Goal: Task Accomplishment & Management: Complete application form

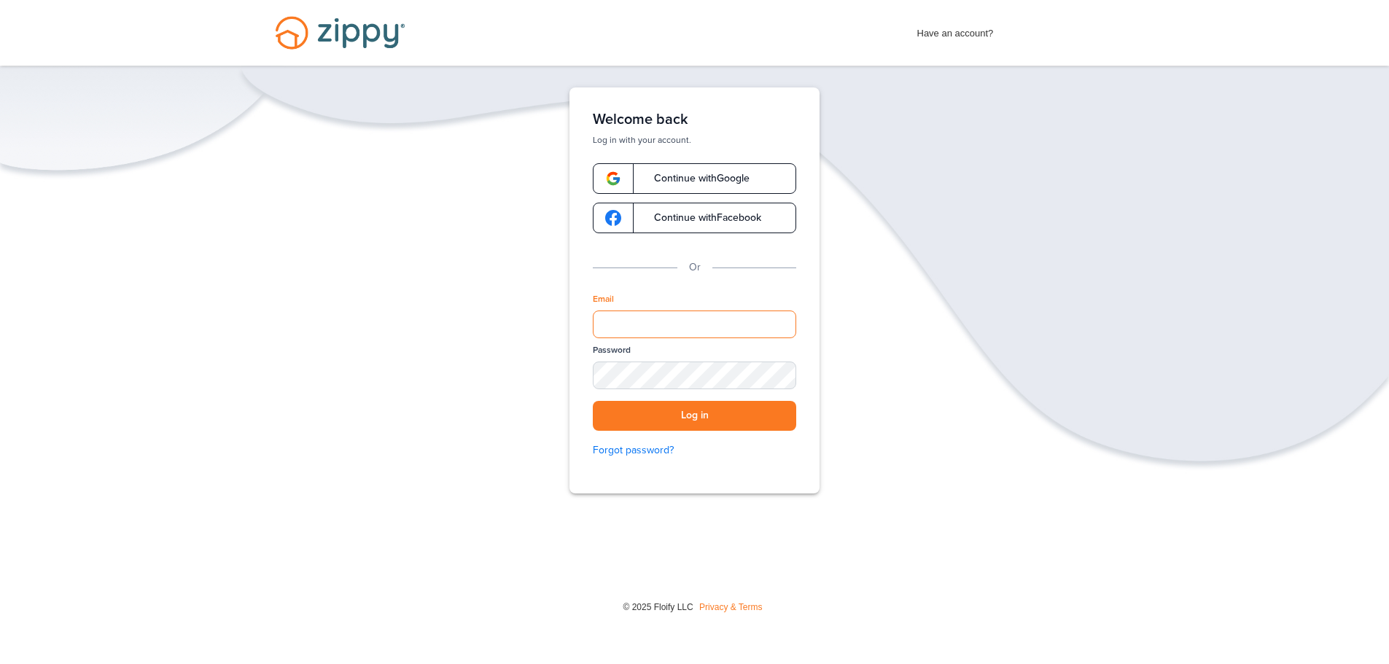
click at [608, 321] on input "Email" at bounding box center [694, 325] width 203 height 28
paste input "**********"
type input "**********"
click at [688, 417] on button "Log in" at bounding box center [694, 416] width 203 height 30
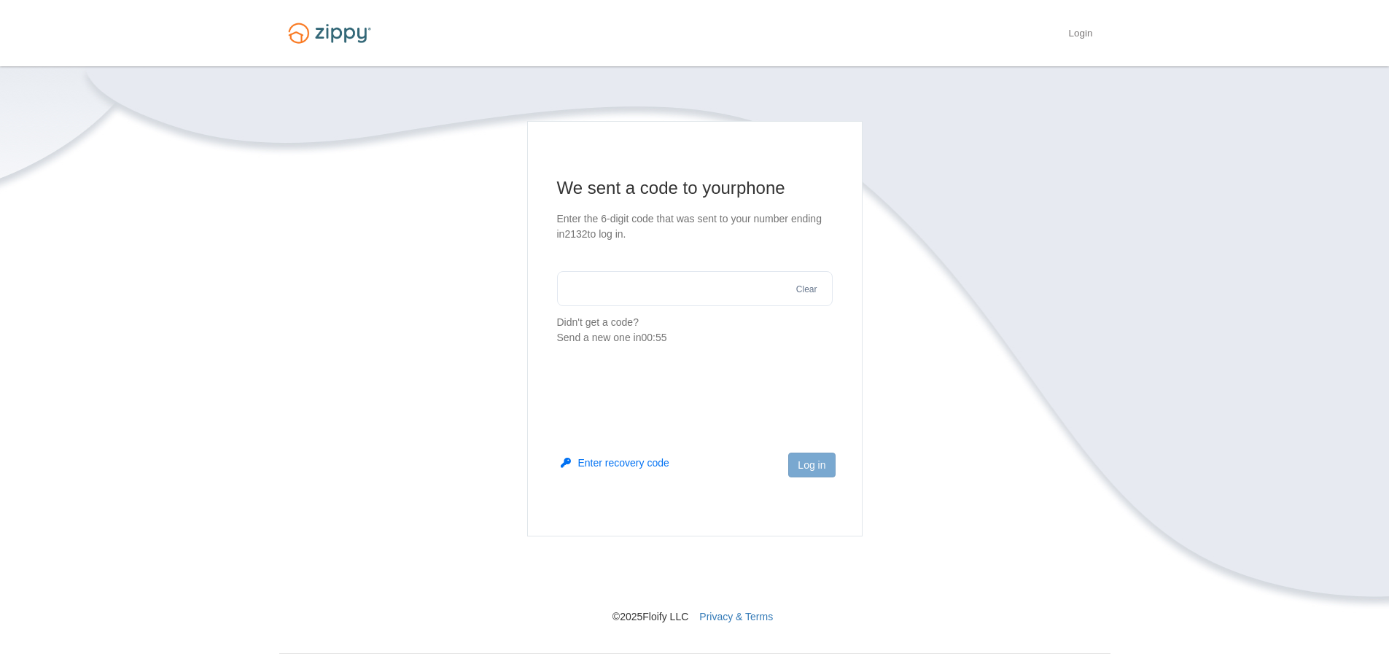
click at [586, 290] on input "text" at bounding box center [695, 288] width 276 height 35
type input "******"
click at [816, 474] on button "Log in" at bounding box center [811, 465] width 47 height 25
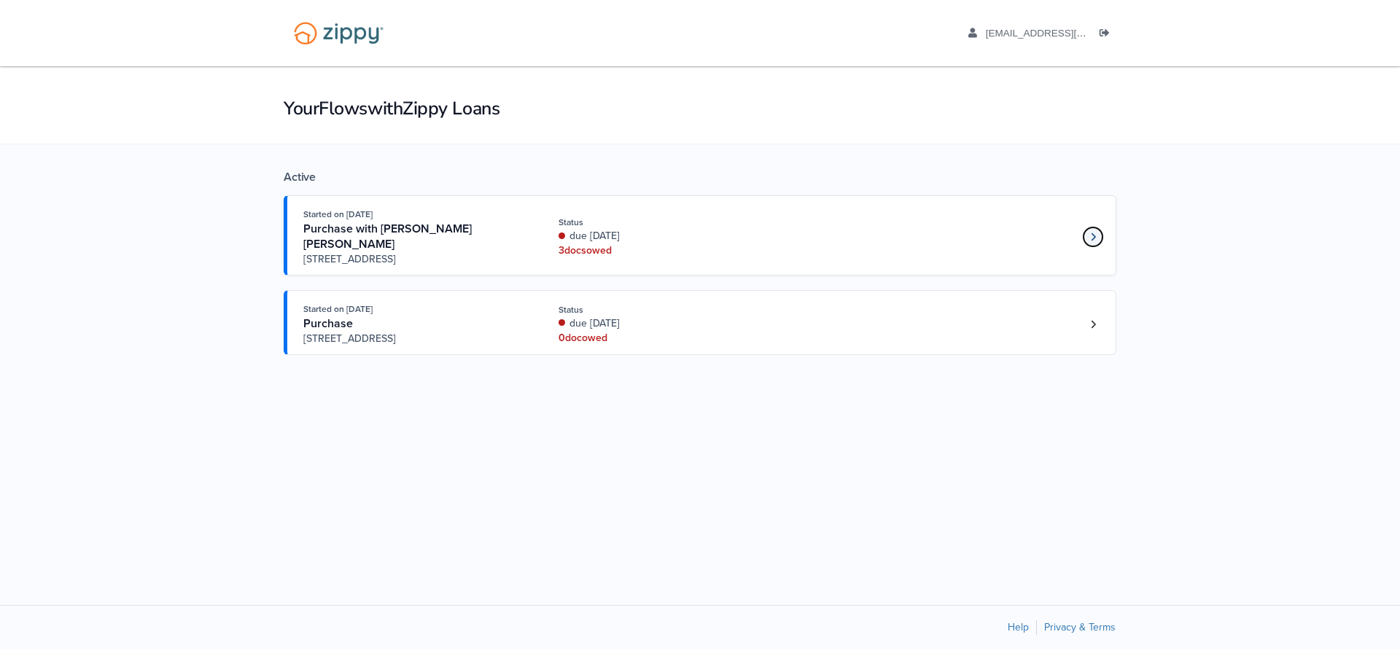
click at [1092, 238] on icon "Loan number 4205302" at bounding box center [1093, 237] width 5 height 10
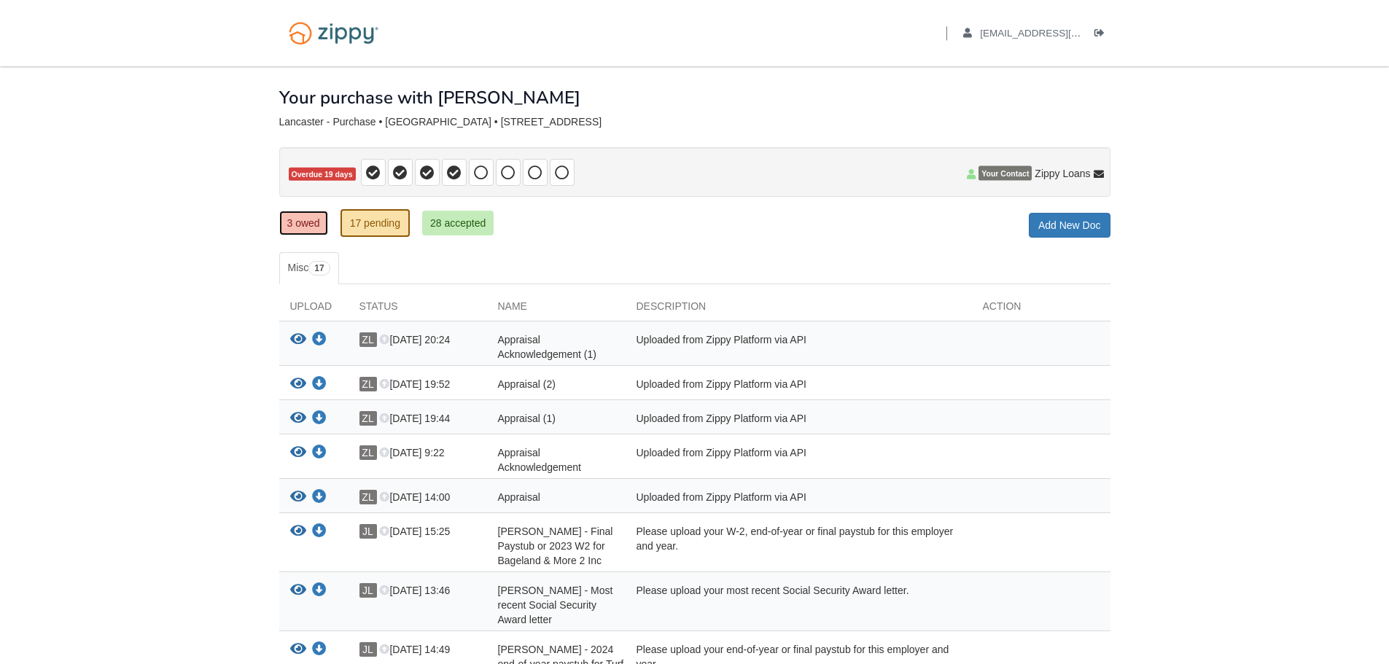
click at [297, 222] on link "3 owed" at bounding box center [303, 223] width 49 height 25
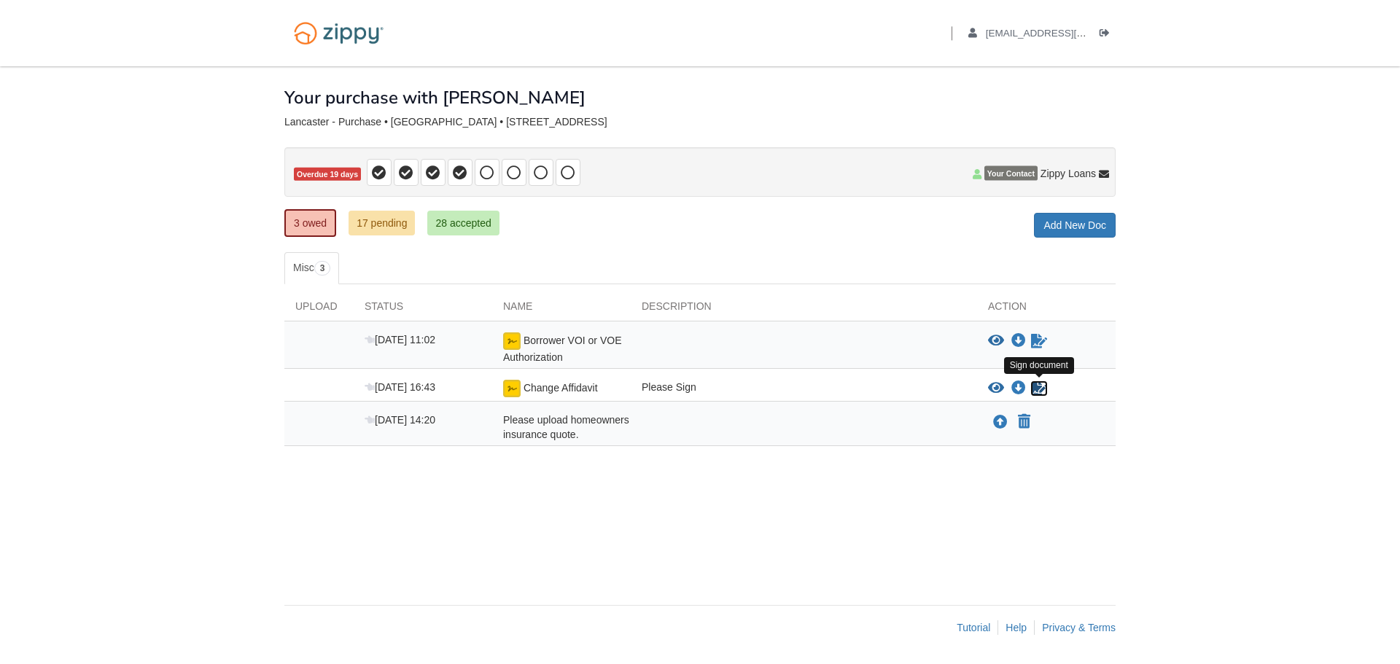
click at [1033, 389] on icon "Sign Form" at bounding box center [1039, 388] width 16 height 15
click at [1038, 338] on icon "Waiting for your co-borrower to e-sign" at bounding box center [1039, 341] width 16 height 15
click at [994, 387] on icon "View Change Affidavit" at bounding box center [996, 388] width 16 height 15
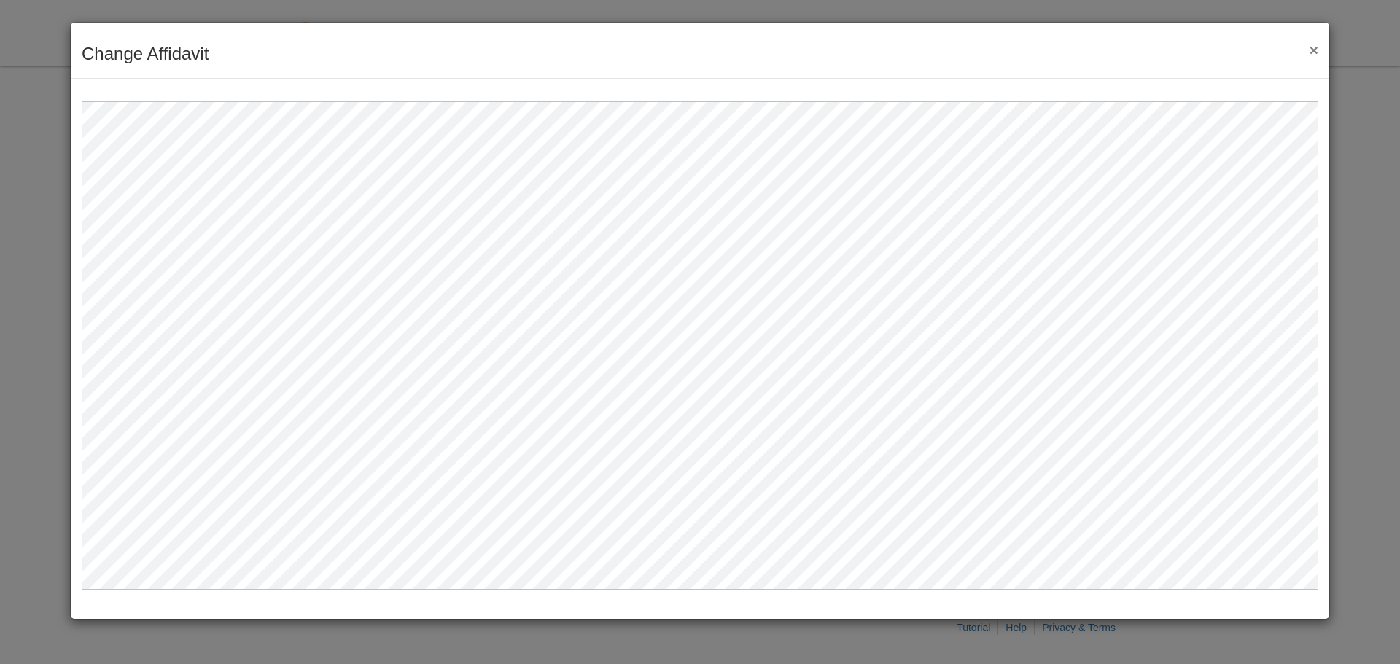
click at [1314, 50] on button "×" at bounding box center [1310, 49] width 17 height 15
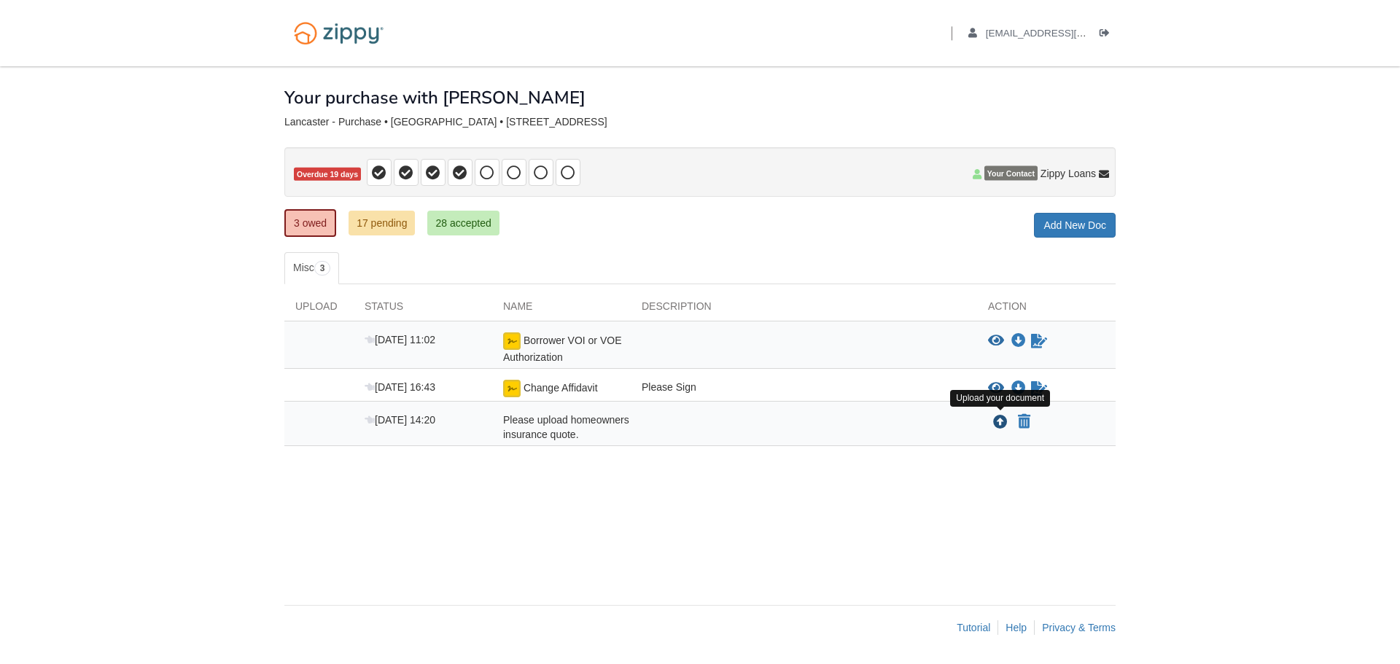
click at [998, 423] on icon "Upload Please upload homeowners insurance quote." at bounding box center [1000, 423] width 15 height 15
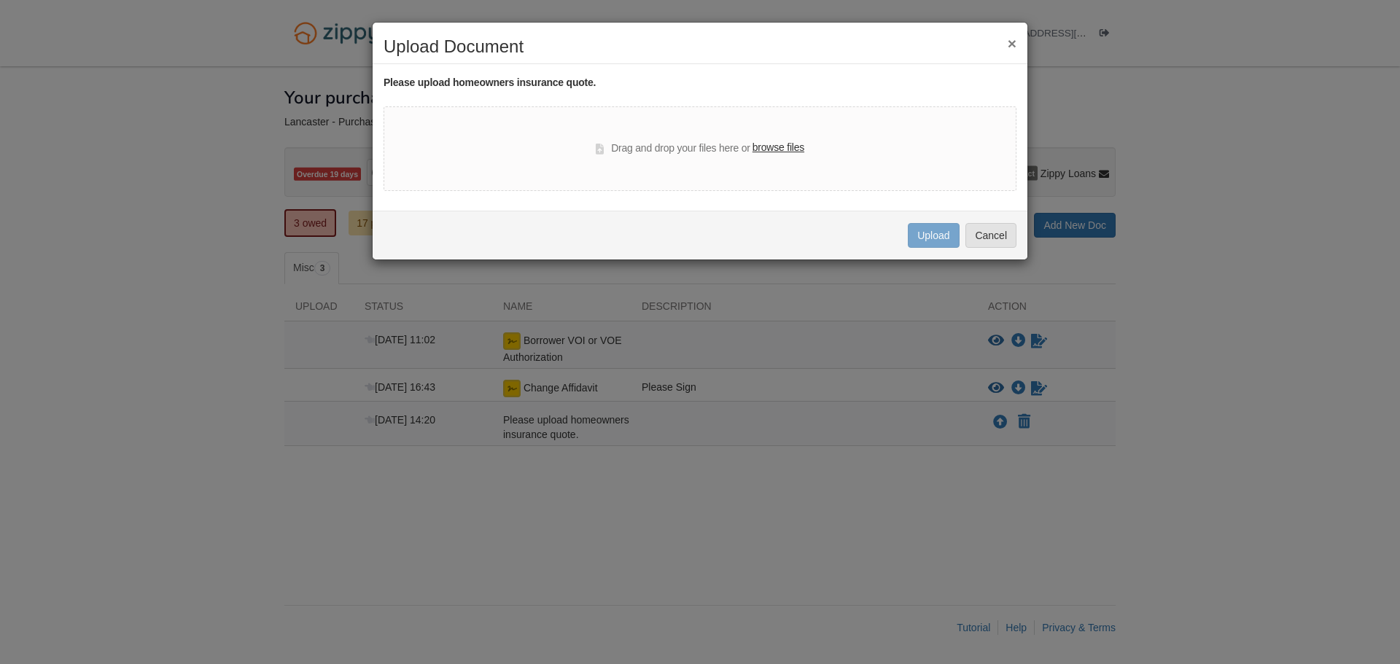
click at [769, 147] on label "browse files" at bounding box center [779, 148] width 52 height 16
click at [0, 0] on input "browse files" at bounding box center [0, 0] width 0 height 0
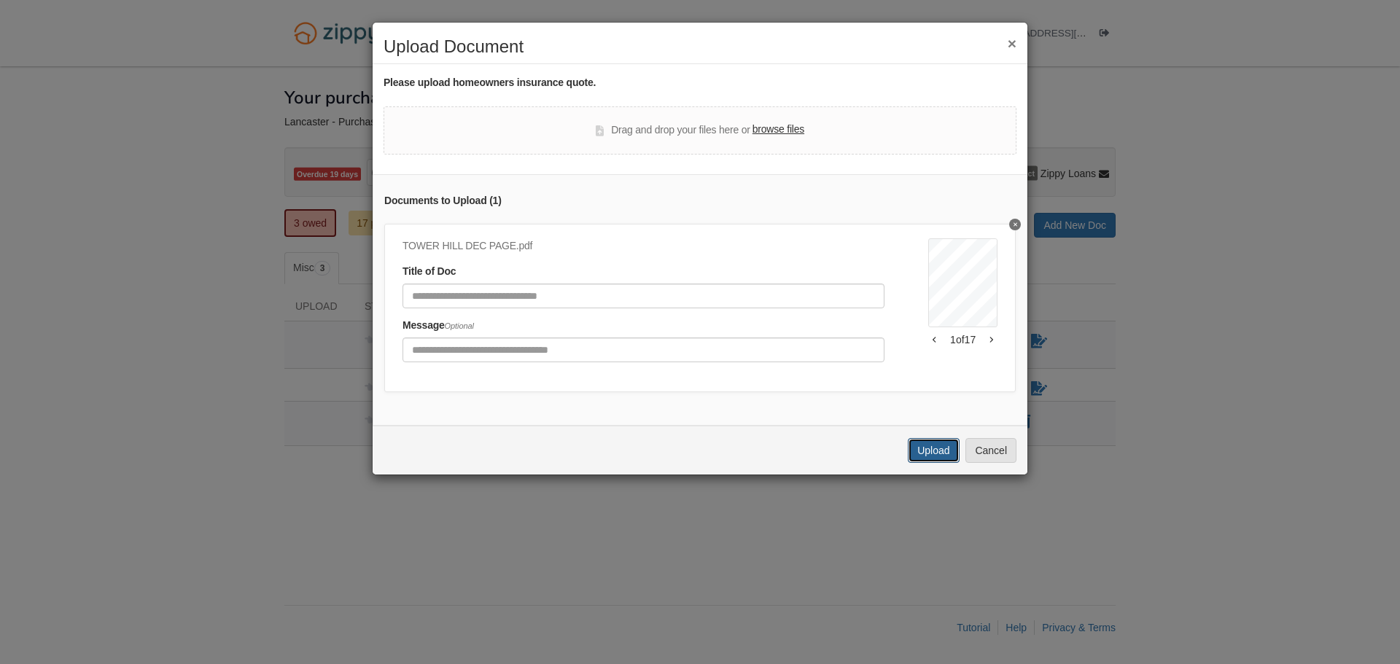
click at [934, 463] on button "Upload" at bounding box center [933, 450] width 51 height 25
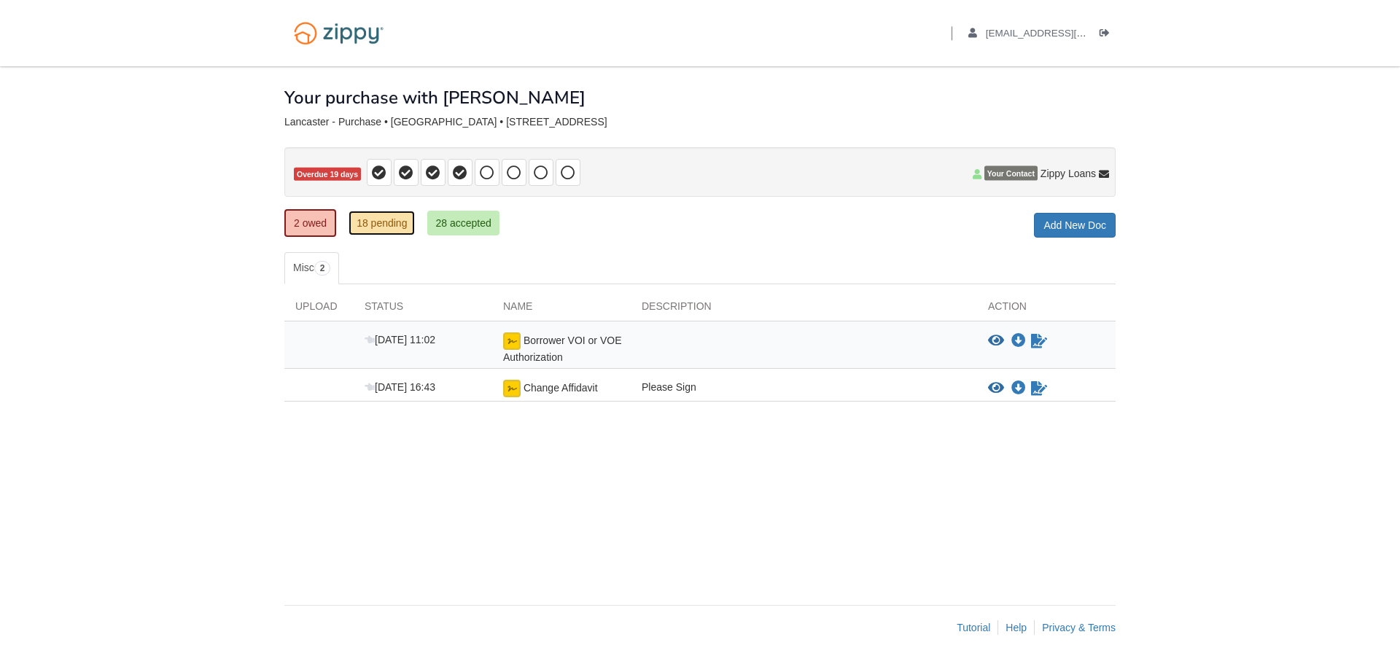
click at [385, 225] on link "18 pending" at bounding box center [382, 223] width 66 height 25
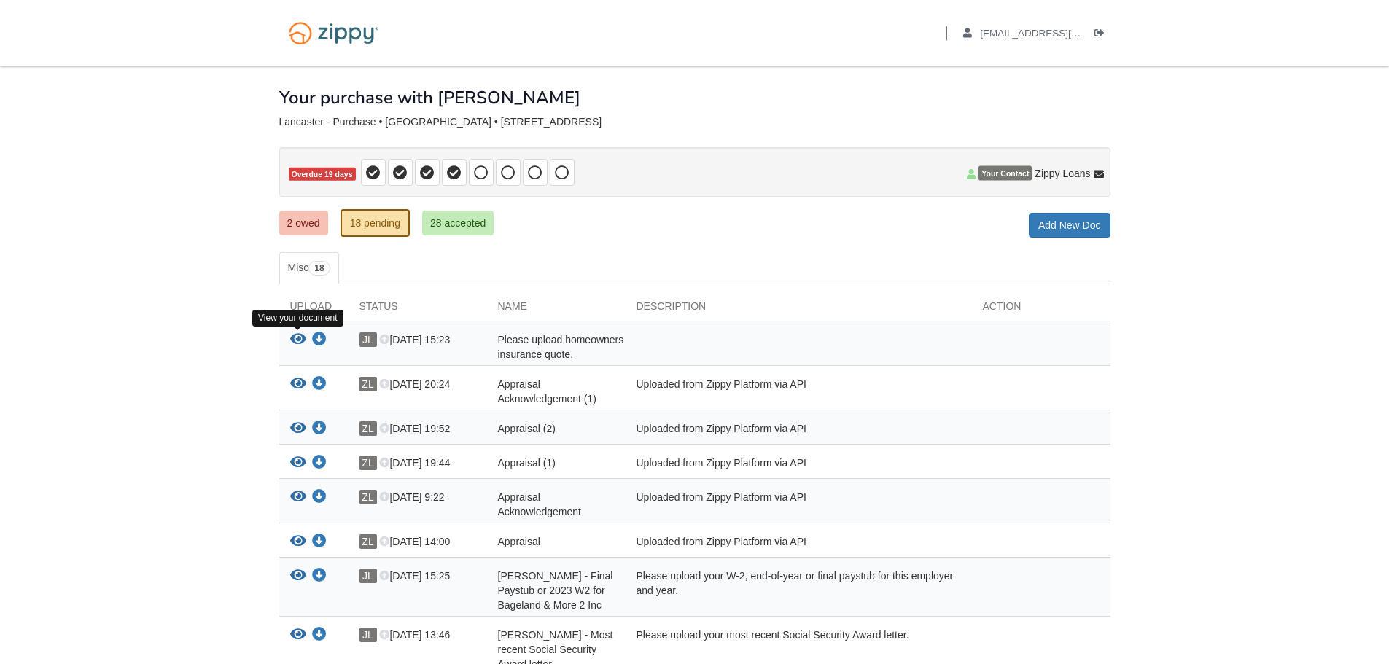
click at [292, 338] on icon "View Please upload homeowners insurance quote." at bounding box center [298, 340] width 16 height 15
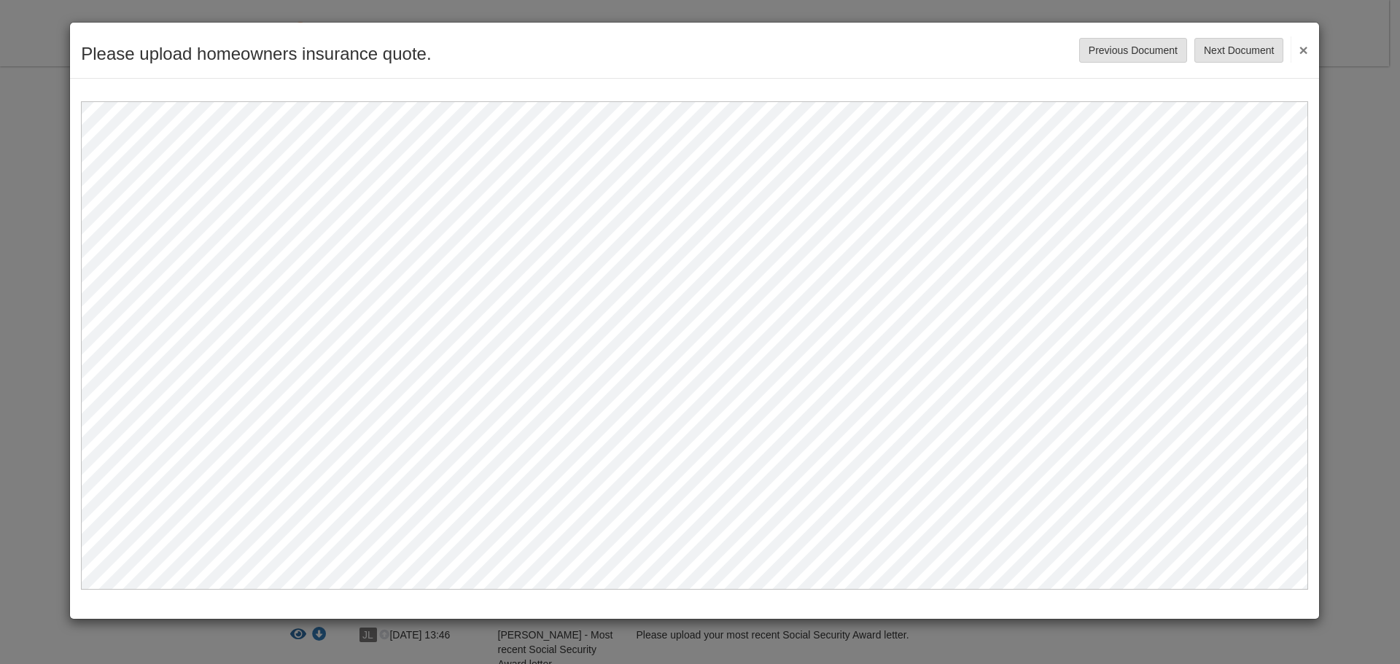
click at [1303, 49] on button "×" at bounding box center [1299, 49] width 17 height 26
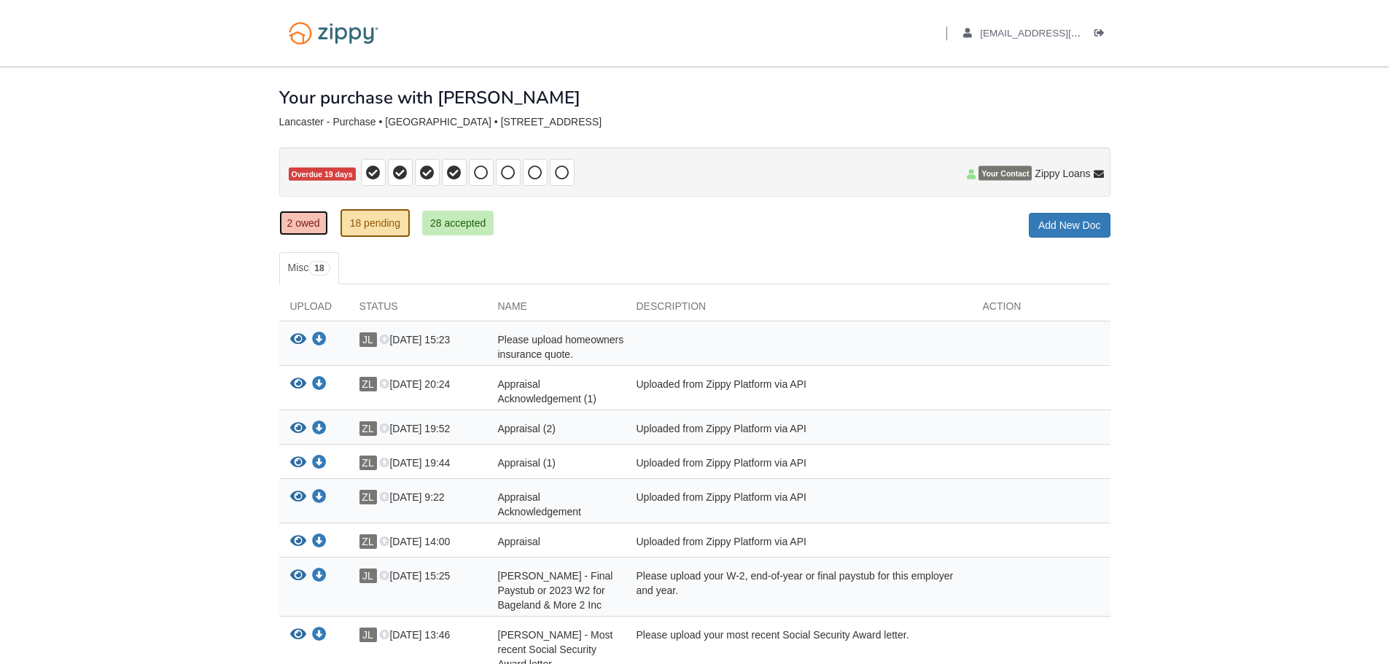
click at [308, 226] on link "2 owed" at bounding box center [303, 223] width 49 height 25
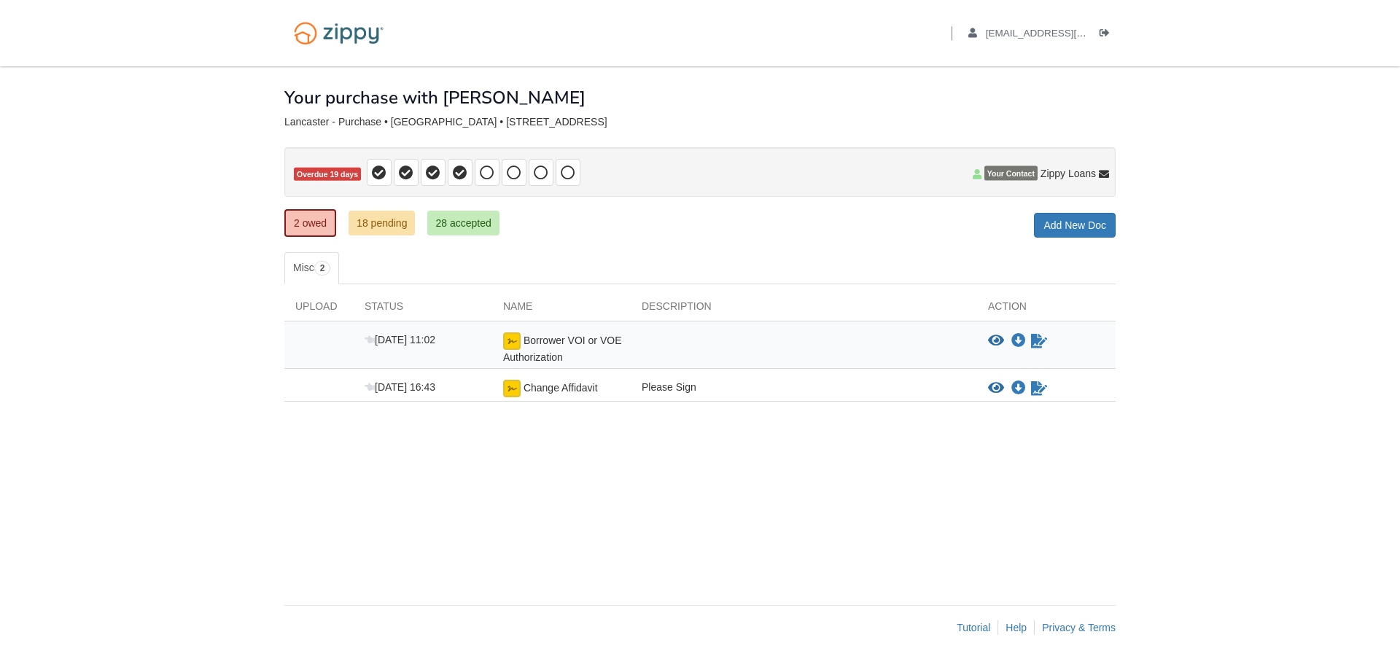
click at [742, 402] on div "Aug 26 16:43 Change Affidavit Please Sign View blank/sample document View blank…" at bounding box center [699, 385] width 831 height 33
click at [637, 476] on div "× × × Pending Add Document Notice document will be included in the email sent t…" at bounding box center [699, 328] width 831 height 524
click at [384, 225] on link "18 pending" at bounding box center [382, 223] width 66 height 25
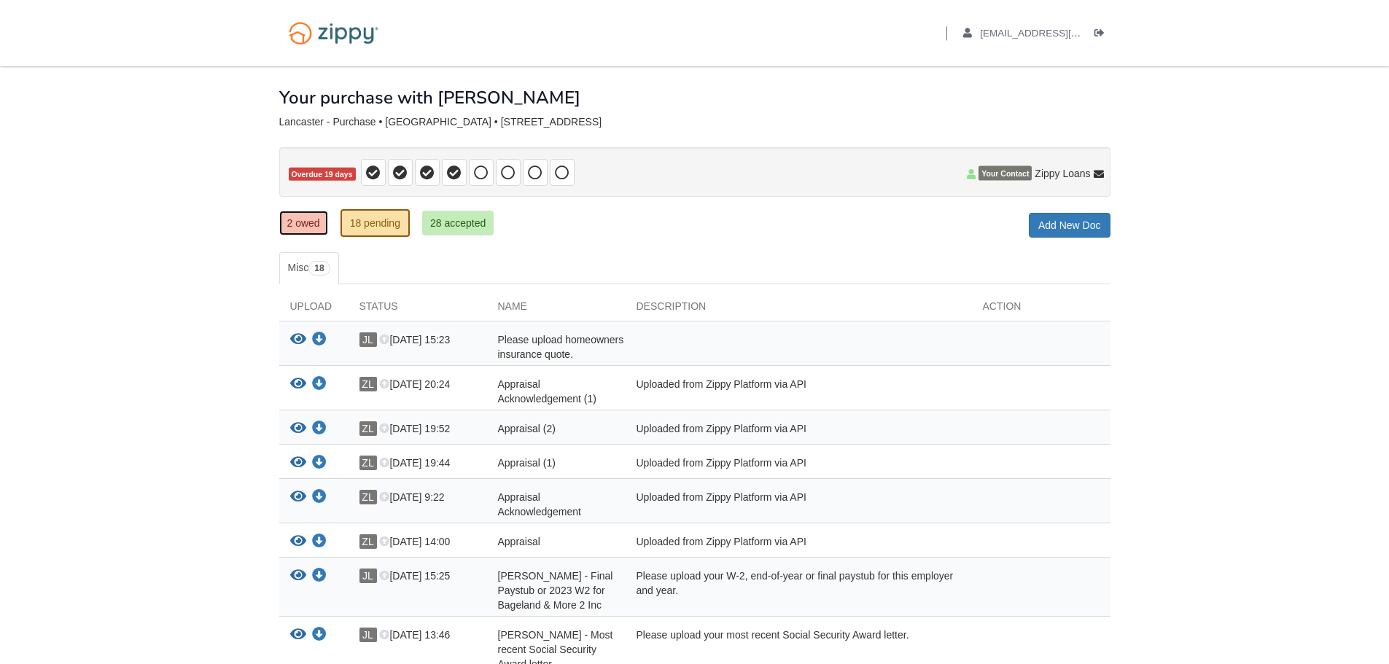
click at [296, 218] on link "2 owed" at bounding box center [303, 223] width 49 height 25
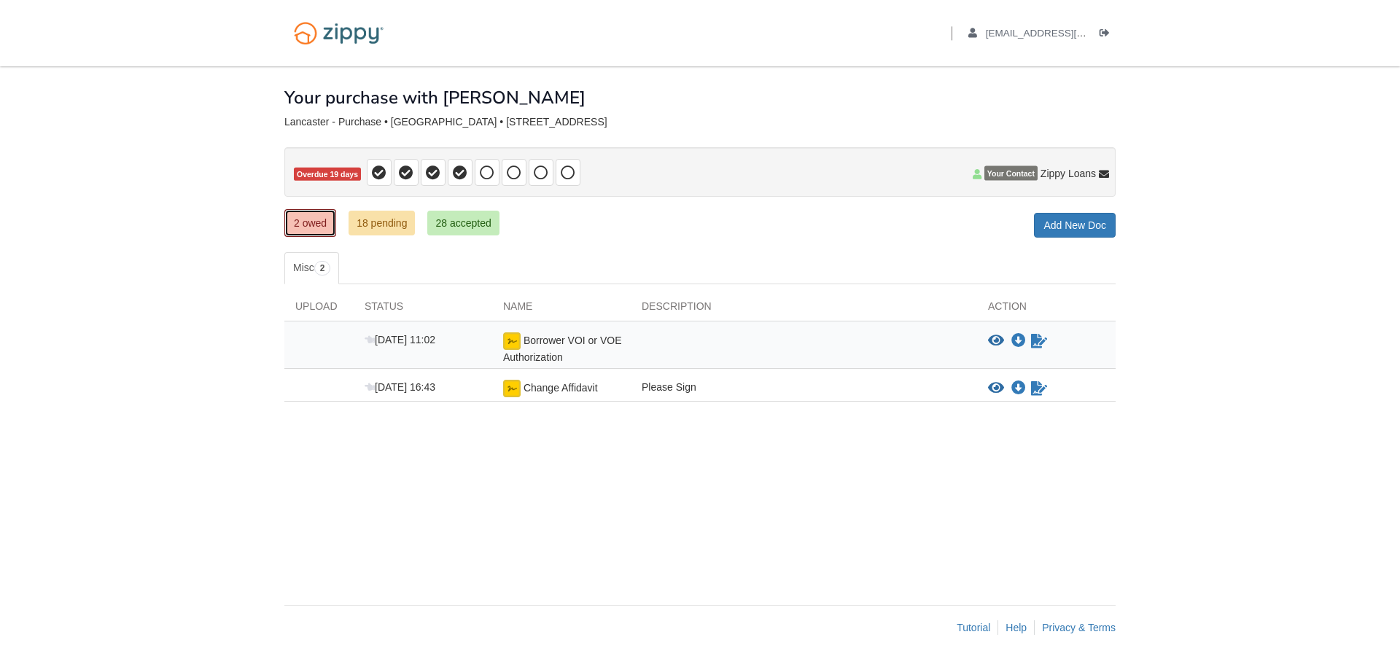
click at [315, 224] on link "2 owed" at bounding box center [310, 223] width 52 height 28
click at [373, 220] on link "18 pending" at bounding box center [382, 223] width 66 height 25
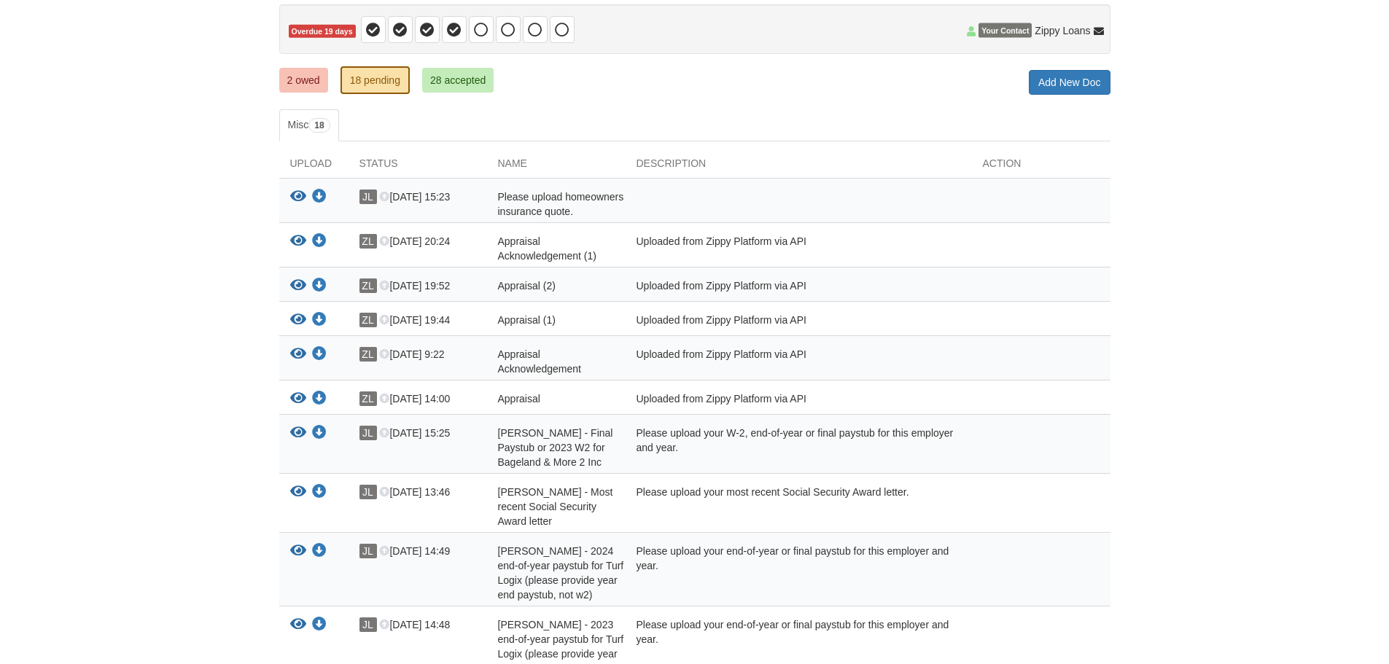
scroll to position [146, 0]
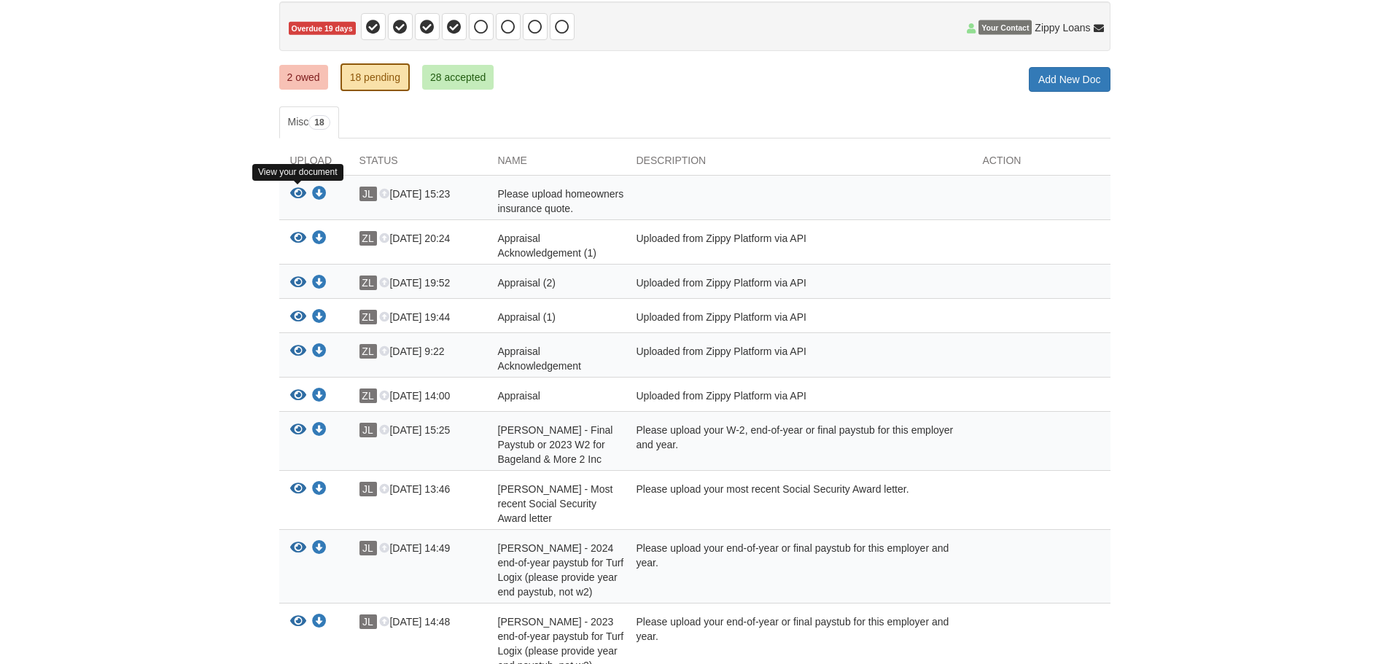
click at [300, 194] on icon "View Please upload homeowners insurance quote." at bounding box center [298, 194] width 16 height 15
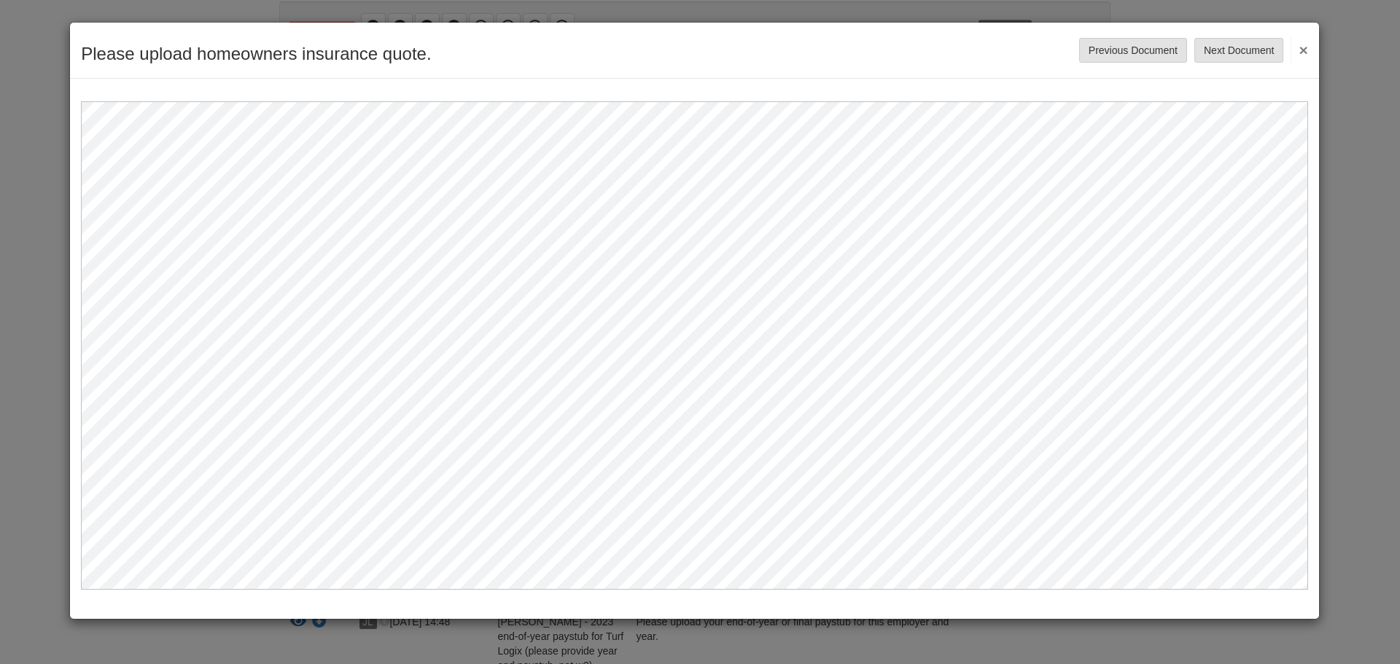
click at [1305, 47] on button "×" at bounding box center [1299, 49] width 17 height 26
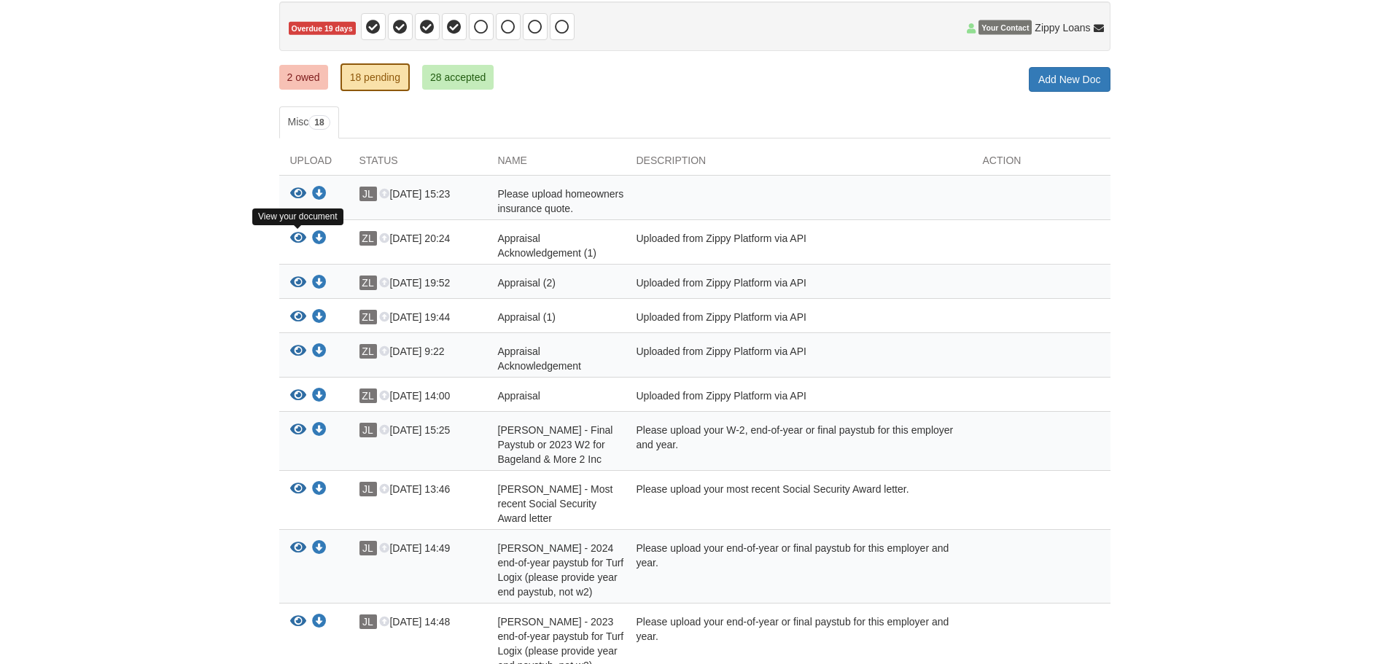
click at [295, 241] on icon "View Appraisal Acknowledgement (1)" at bounding box center [298, 238] width 16 height 15
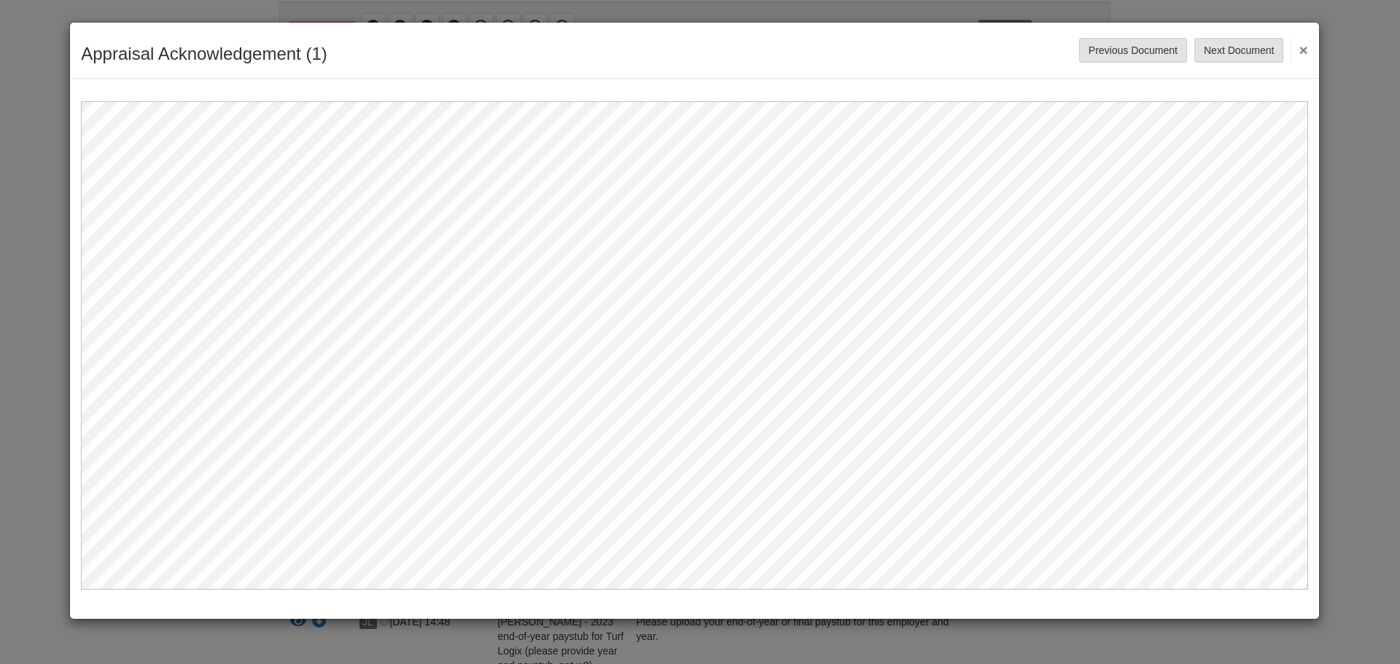
click at [1302, 50] on button "×" at bounding box center [1299, 49] width 17 height 26
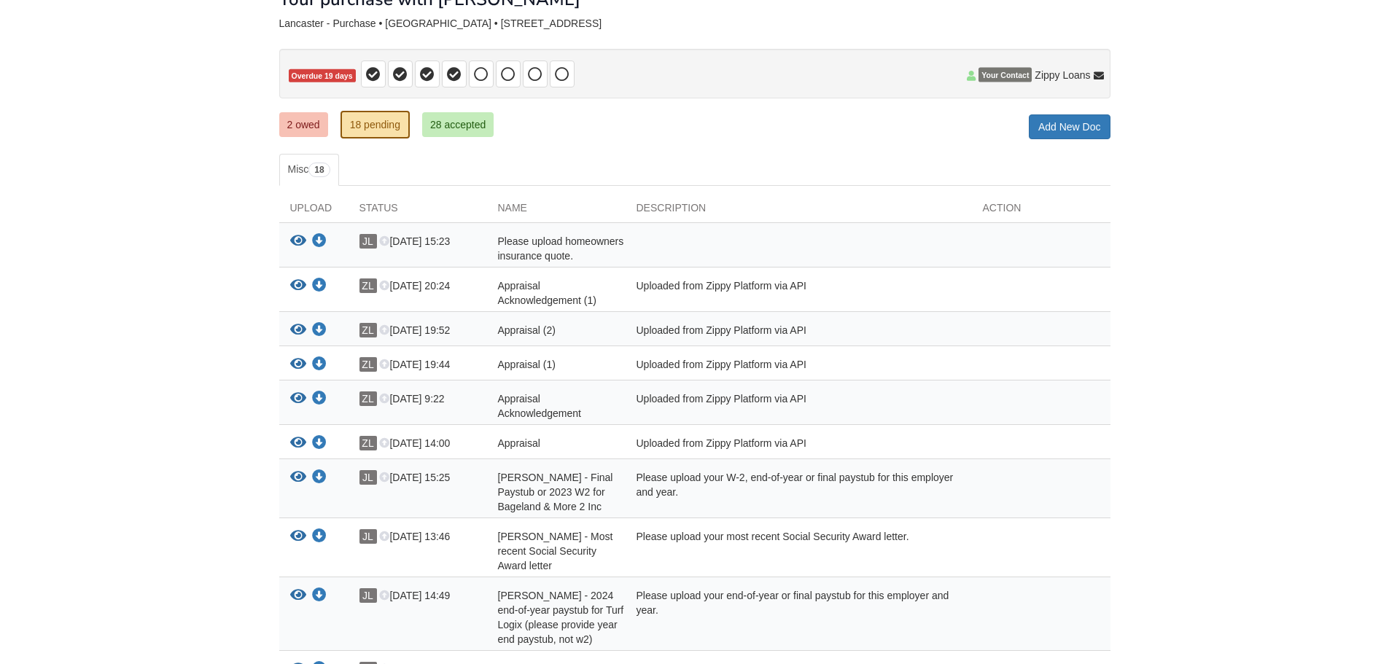
scroll to position [0, 0]
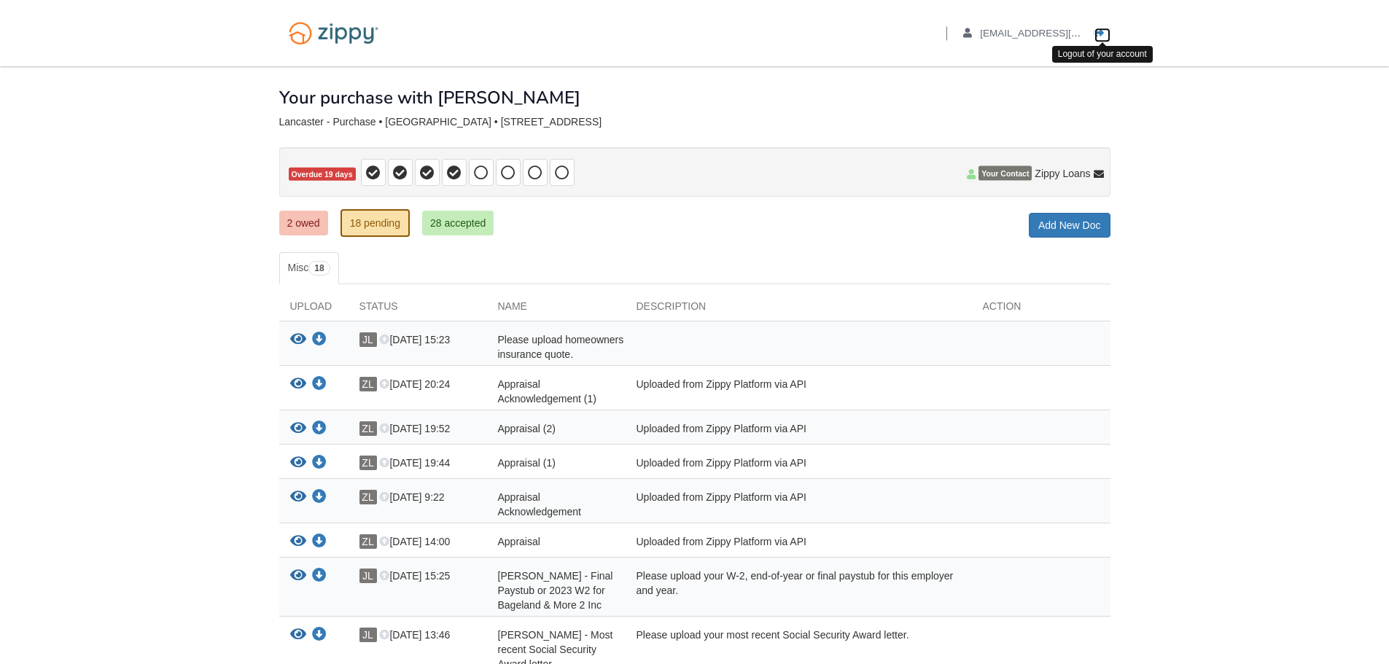
click at [1100, 31] on icon "Log out" at bounding box center [1100, 33] width 10 height 10
